Goal: Transaction & Acquisition: Purchase product/service

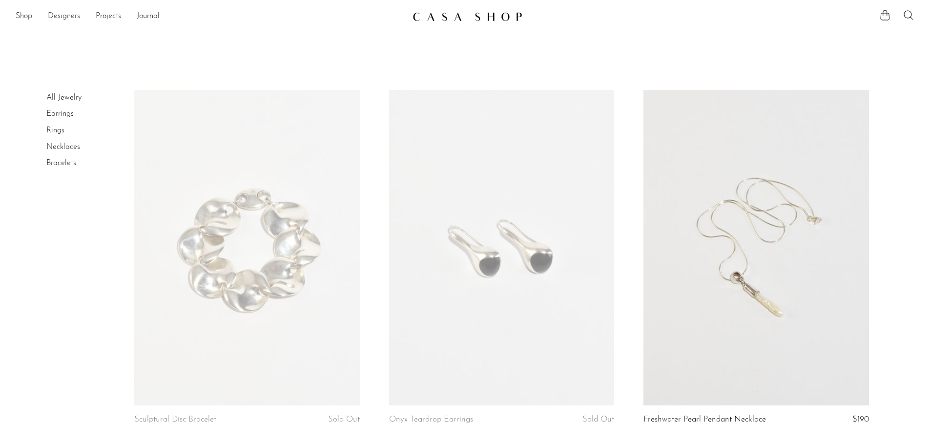
click at [57, 129] on link "Rings" at bounding box center [55, 130] width 18 height 8
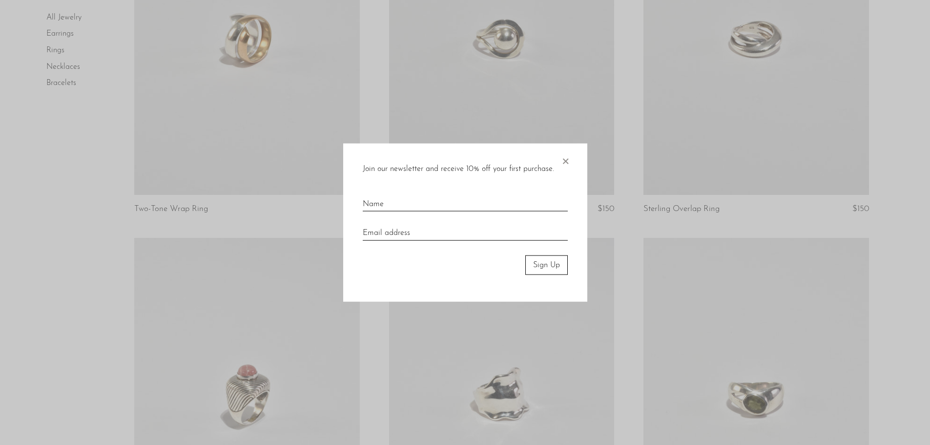
click at [565, 159] on span "×" at bounding box center [565, 158] width 10 height 31
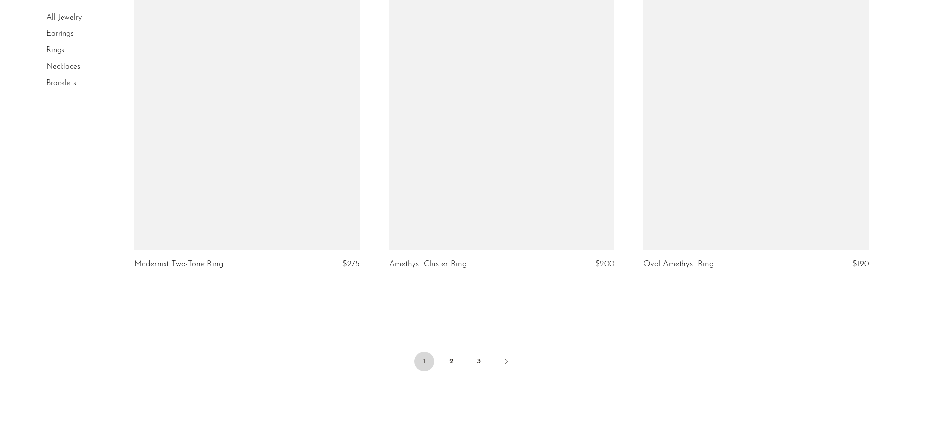
scroll to position [4100, 0]
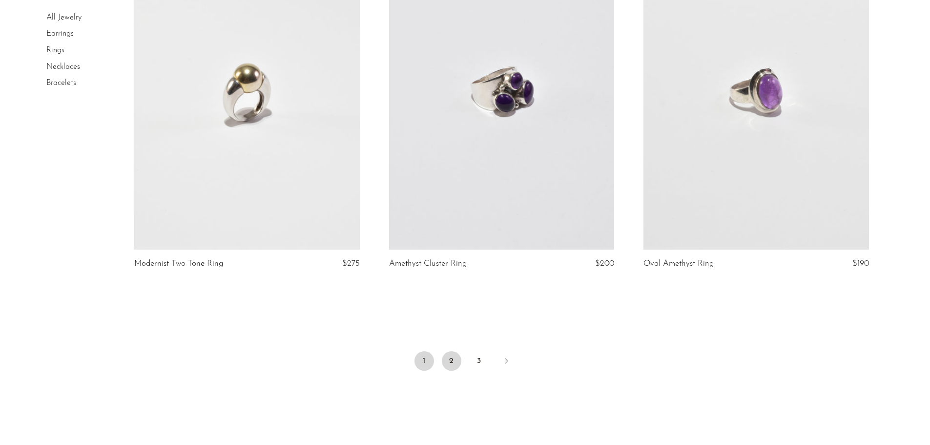
click at [460, 363] on link "2" at bounding box center [452, 361] width 20 height 20
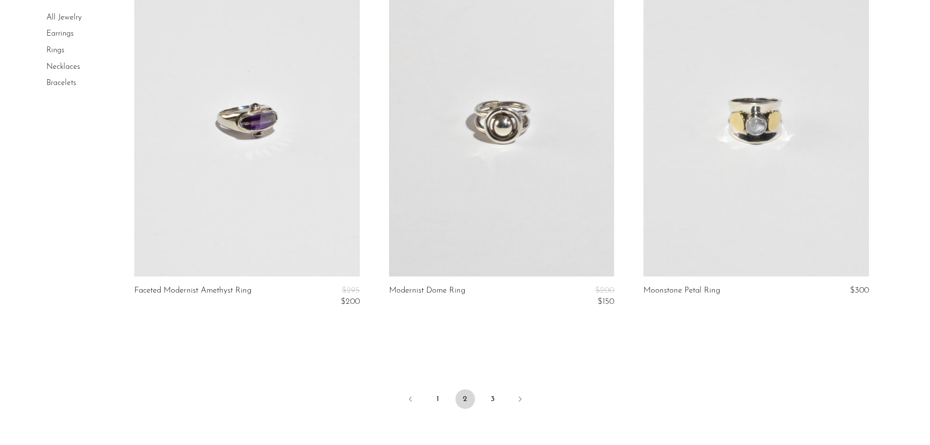
scroll to position [4197, 0]
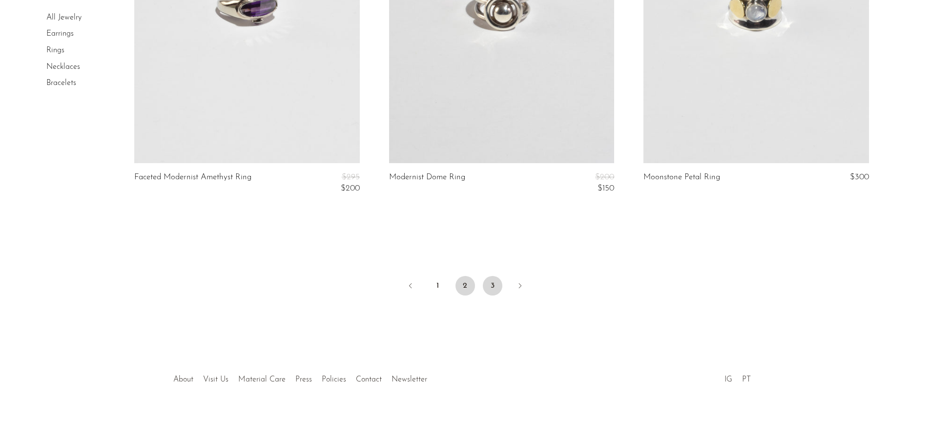
click at [493, 281] on link "3" at bounding box center [493, 286] width 20 height 20
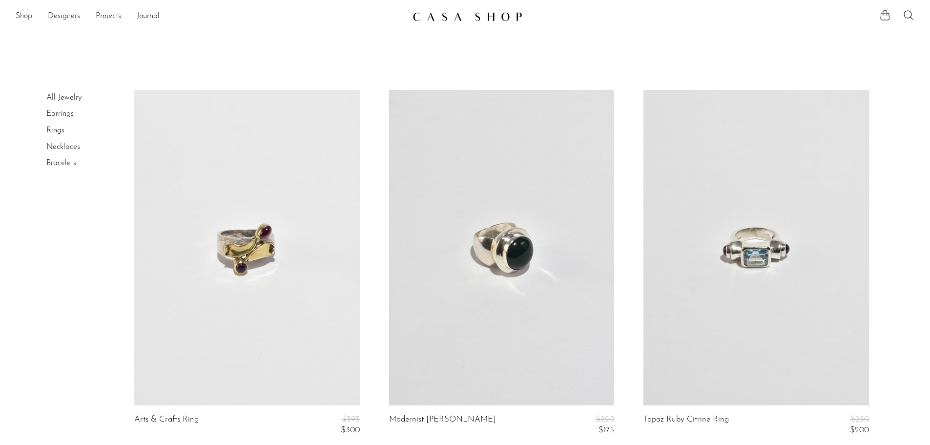
click at [466, 18] on img at bounding box center [468, 17] width 110 height 10
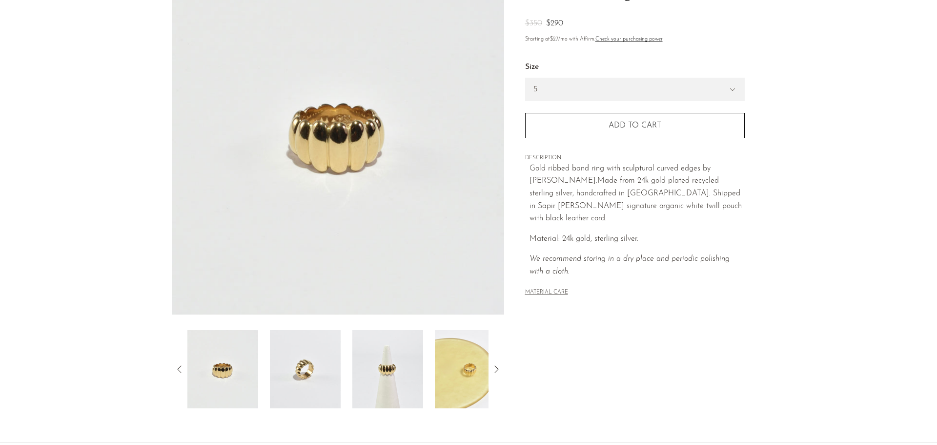
scroll to position [97, 0]
click at [549, 287] on modal-opener "MATERIAL CARE" at bounding box center [546, 291] width 43 height 8
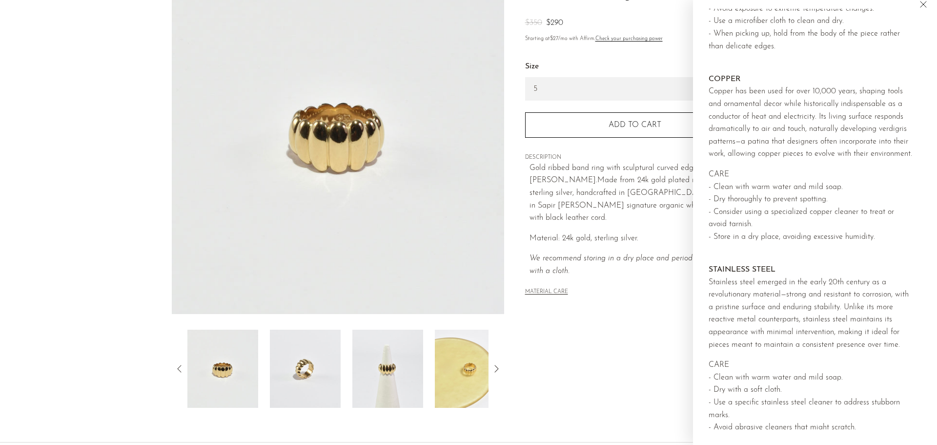
scroll to position [98, 0]
click at [919, 6] on icon "Close" at bounding box center [924, 5] width 12 height 12
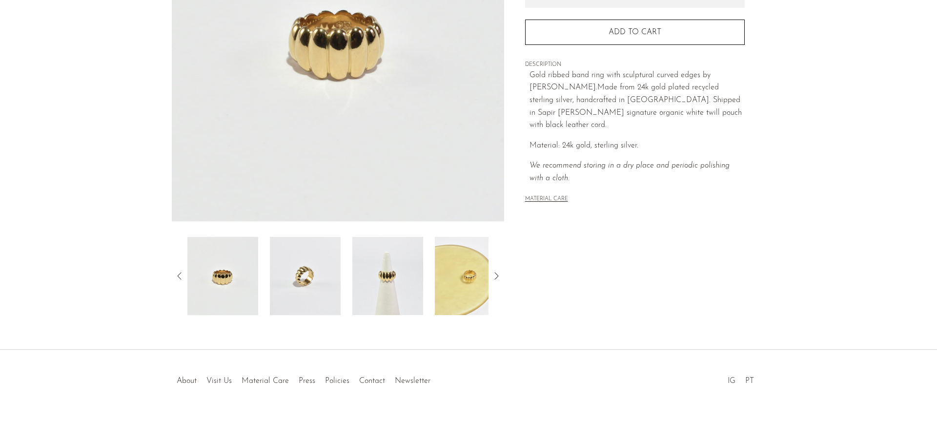
scroll to position [191, 0]
click at [330, 383] on li "Policies" at bounding box center [337, 380] width 34 height 13
click at [303, 383] on link "Press" at bounding box center [307, 380] width 17 height 8
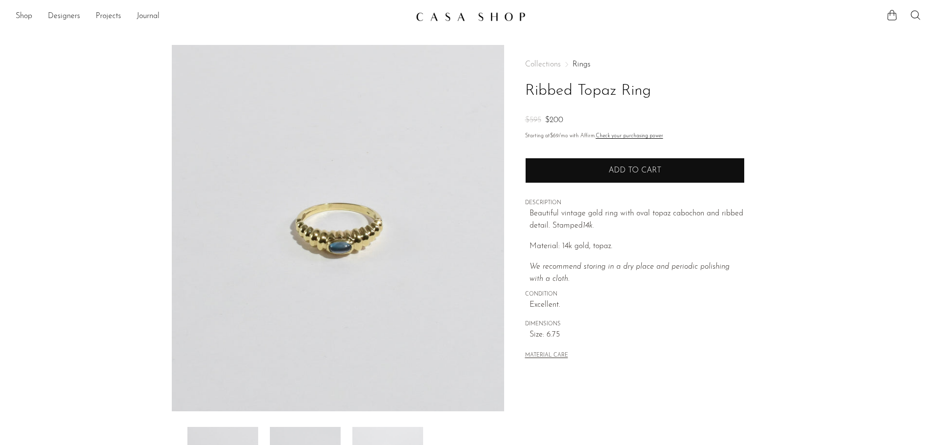
click at [640, 169] on span "Add to cart" at bounding box center [635, 170] width 53 height 9
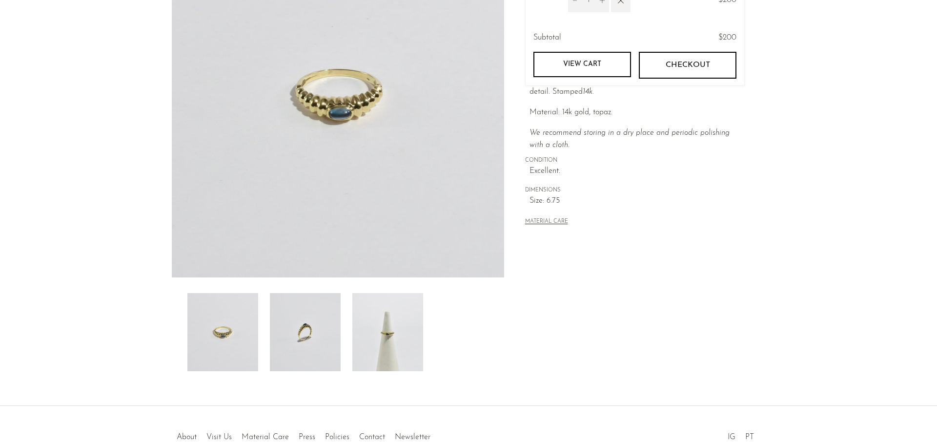
scroll to position [191, 0]
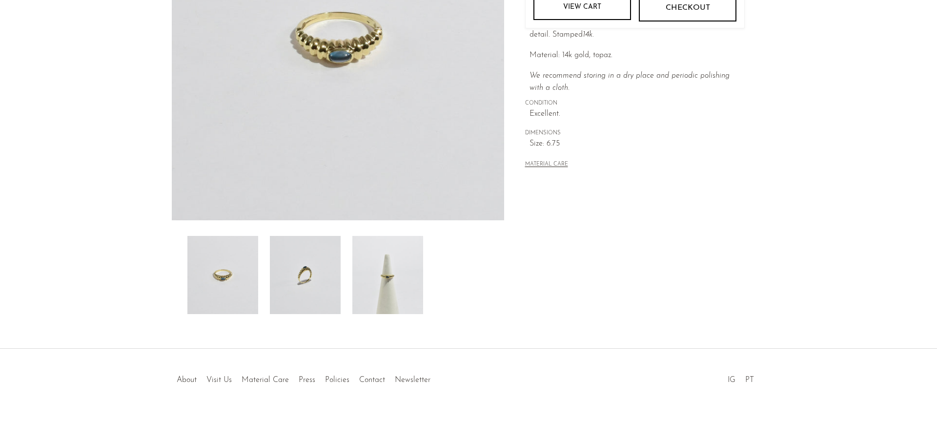
click at [400, 284] on img at bounding box center [387, 275] width 71 height 78
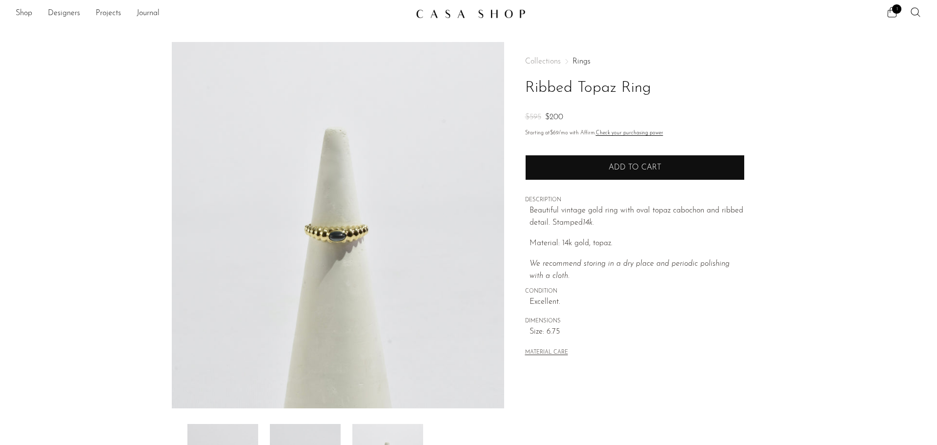
scroll to position [0, 0]
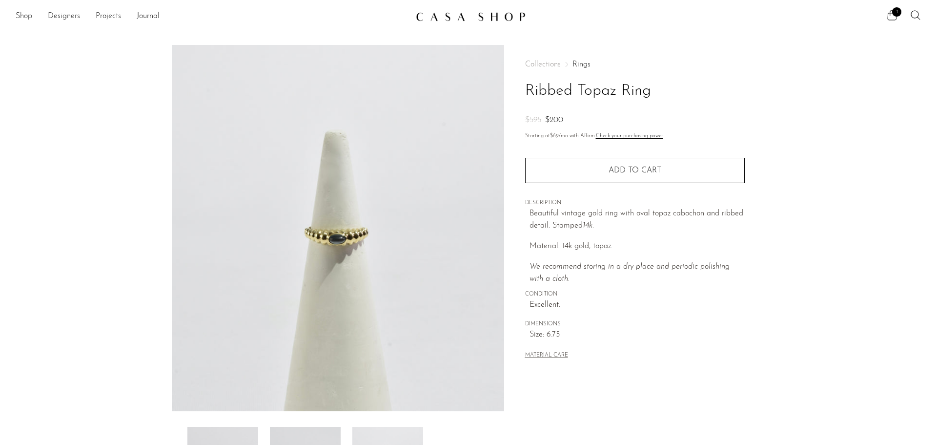
click at [892, 13] on icon at bounding box center [892, 15] width 9 height 10
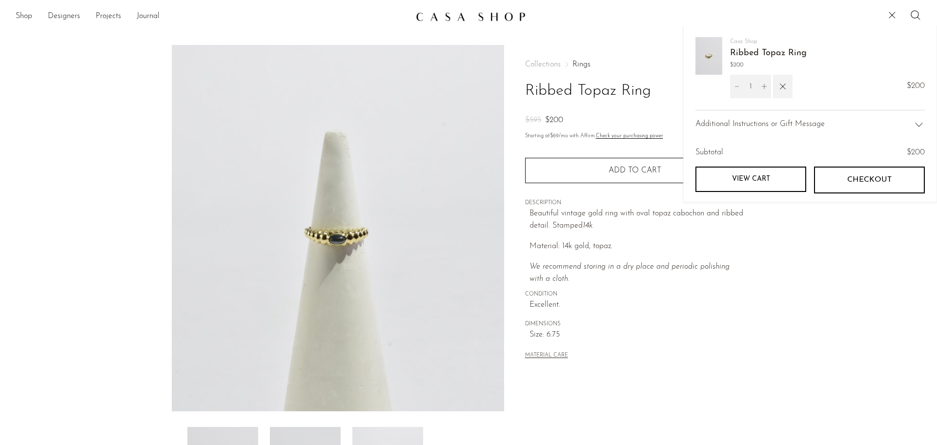
click at [843, 180] on button "Checkout" at bounding box center [869, 179] width 111 height 26
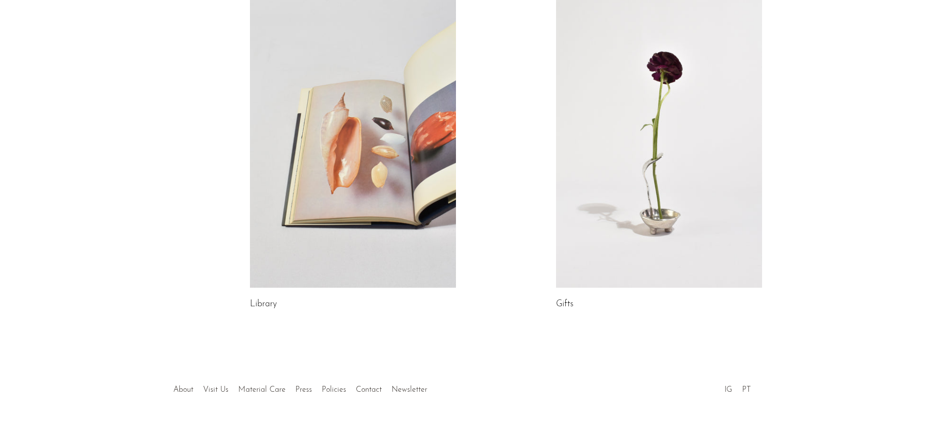
scroll to position [505, 0]
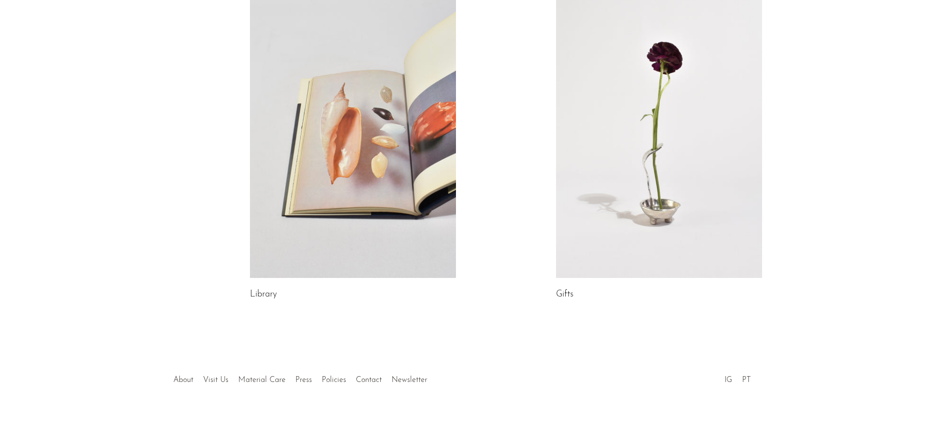
click at [411, 378] on div at bounding box center [464, 369] width 187 height 34
click at [415, 383] on div at bounding box center [464, 369] width 187 height 34
click at [408, 377] on div at bounding box center [464, 369] width 187 height 34
click at [182, 384] on li "About" at bounding box center [183, 380] width 30 height 13
click at [186, 378] on link "About" at bounding box center [183, 380] width 20 height 8
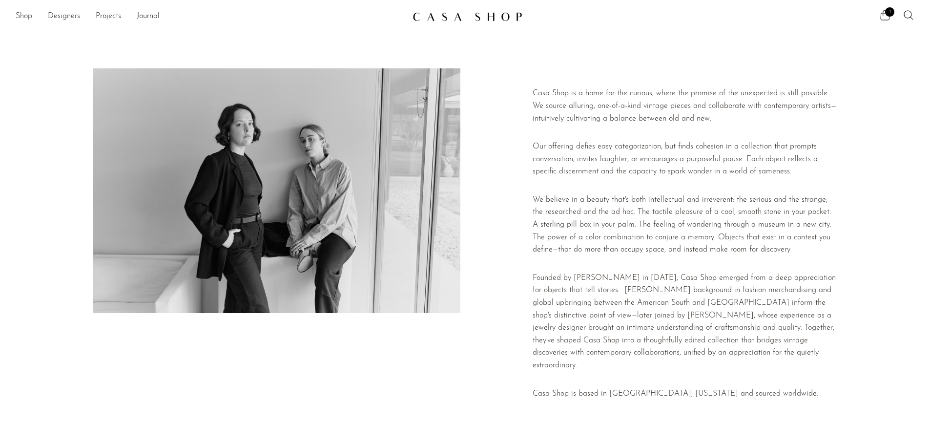
click at [27, 16] on link "Shop" at bounding box center [24, 16] width 17 height 13
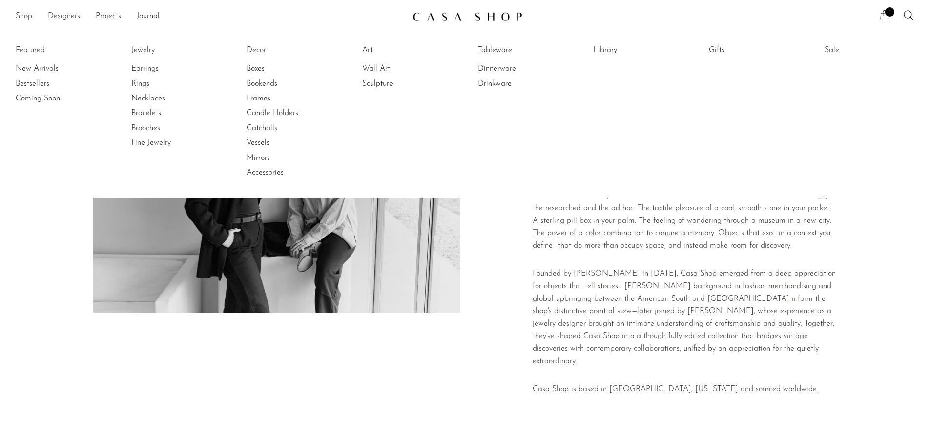
click at [41, 75] on li "New Arrivals" at bounding box center [52, 69] width 73 height 15
click at [41, 73] on link "New Arrivals" at bounding box center [52, 68] width 73 height 11
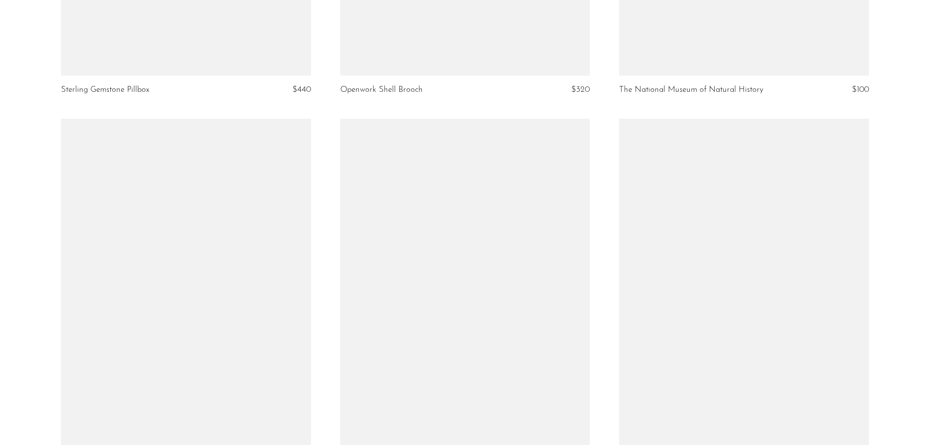
scroll to position [3515, 0]
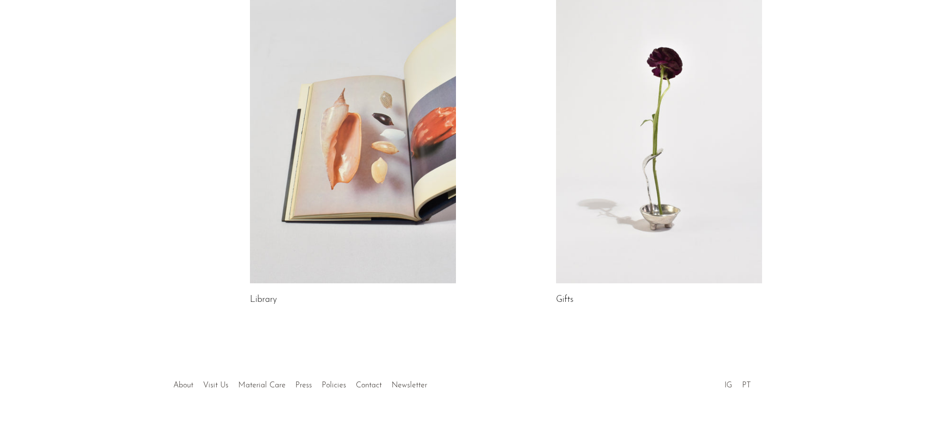
scroll to position [505, 0]
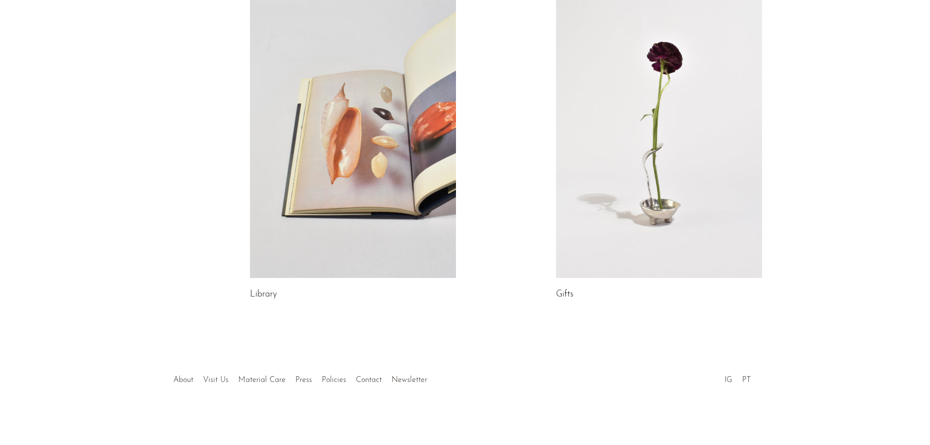
click at [218, 382] on link "Visit Us" at bounding box center [215, 380] width 25 height 8
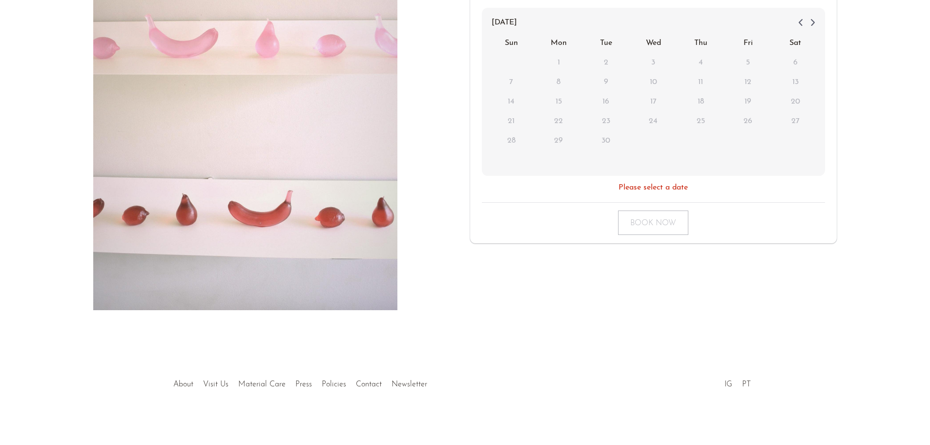
scroll to position [216, 0]
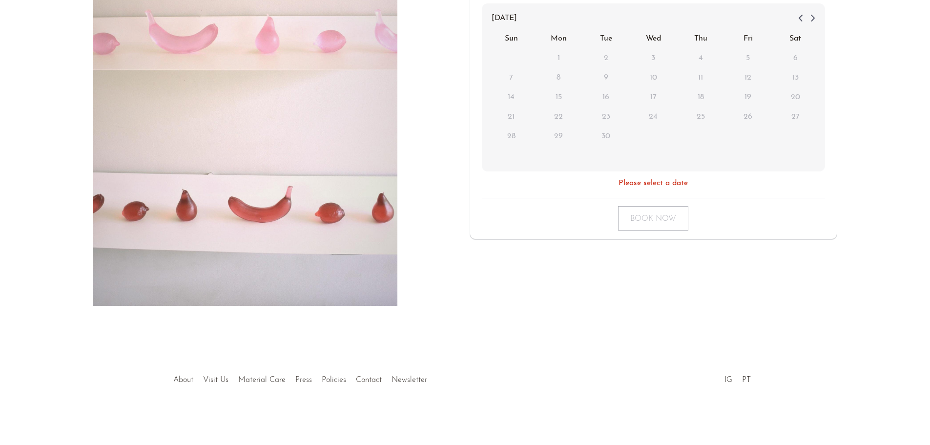
click at [362, 376] on link "Contact" at bounding box center [369, 380] width 26 height 8
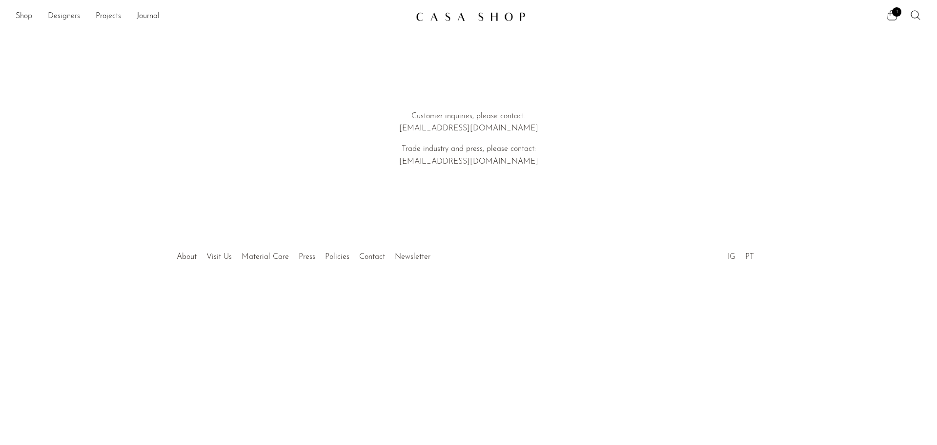
click at [406, 255] on div at bounding box center [468, 246] width 187 height 34
click at [373, 258] on link "Contact" at bounding box center [372, 257] width 26 height 8
